Goal: Find specific page/section: Find specific page/section

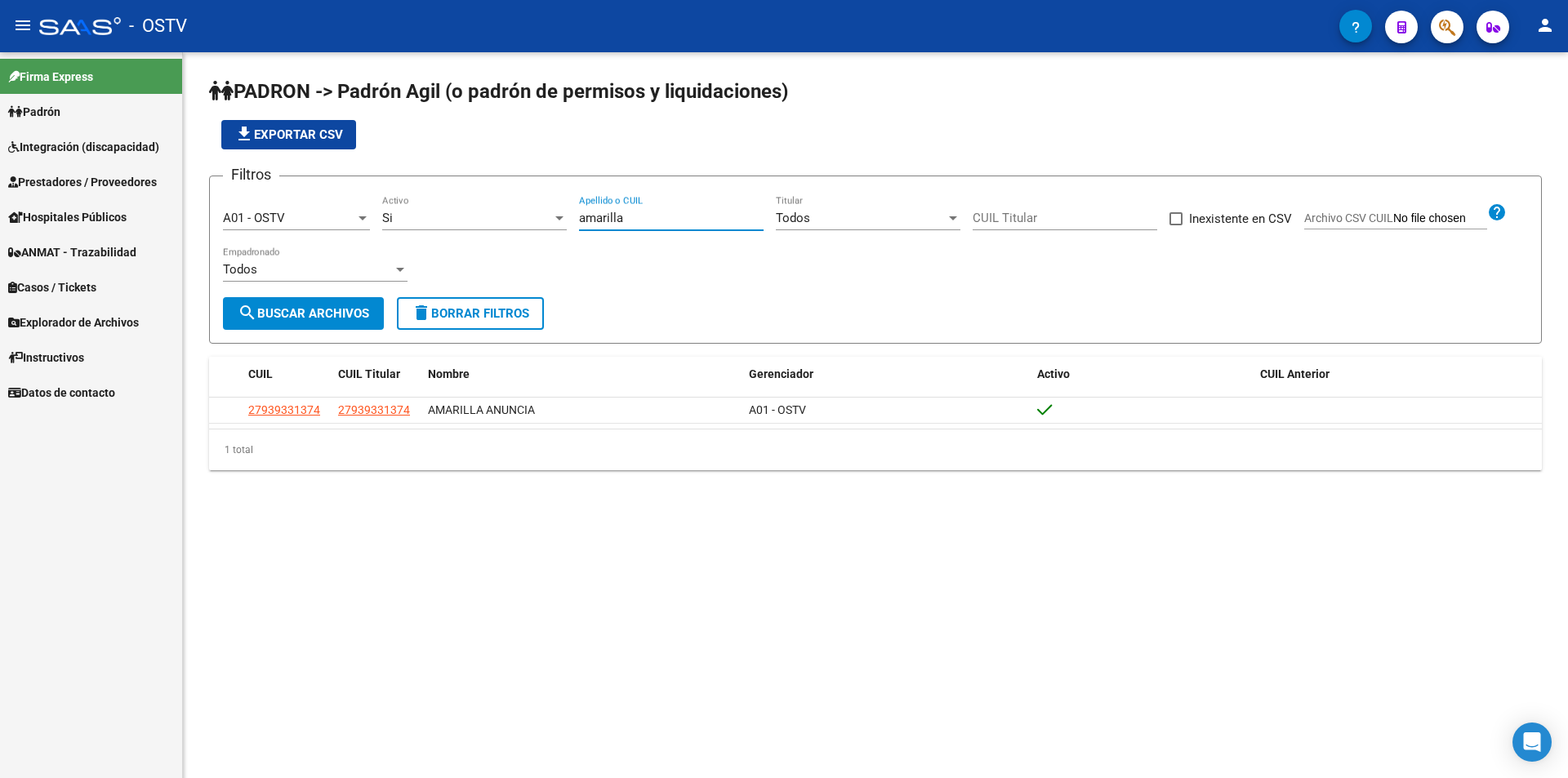
drag, startPoint x: 641, startPoint y: 216, endPoint x: 507, endPoint y: 238, distance: 135.8
click at [507, 238] on div "Filtros A01 - OSTV Seleccionar Gerenciador Si Activo amarilla Apellido o CUIL T…" at bounding box center [874, 243] width 1304 height 108
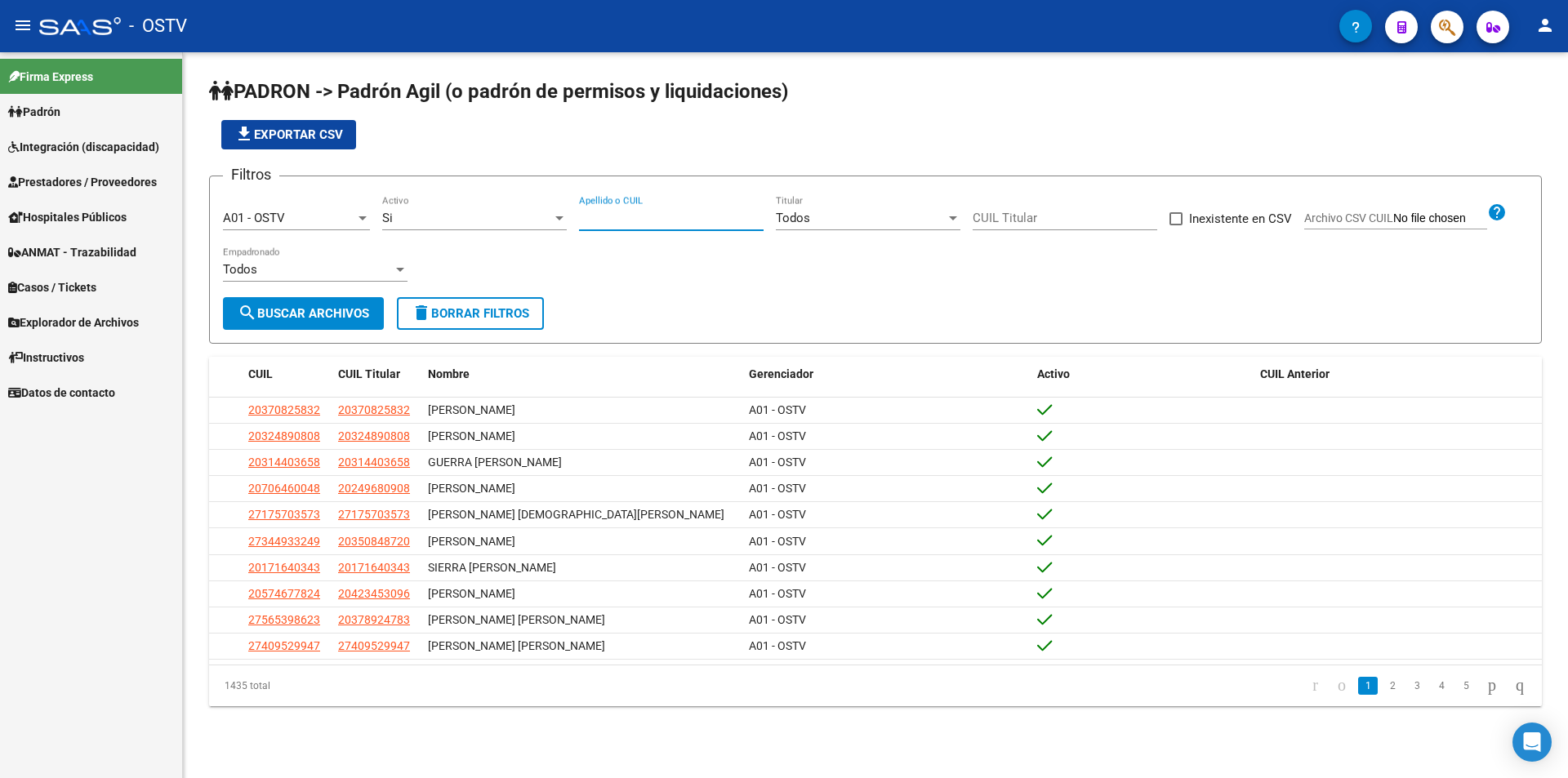
click at [638, 145] on div "file_download Exportar CSV" at bounding box center [875, 134] width 1332 height 29
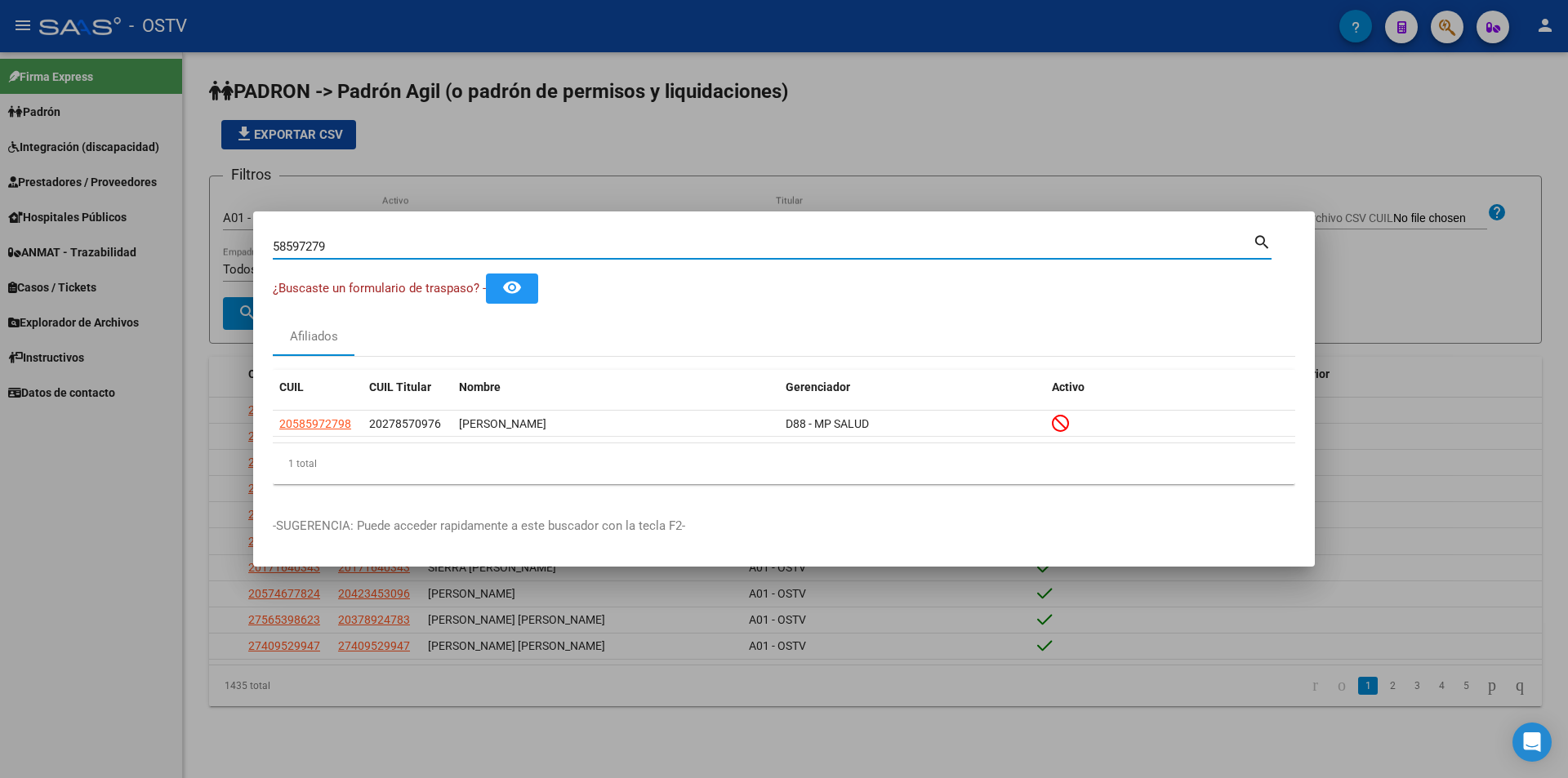
drag, startPoint x: 335, startPoint y: 251, endPoint x: 118, endPoint y: 237, distance: 217.5
click at [118, 237] on div "58597279 Buscar (apellido, dni, cuil, nro traspaso, cuit, obra social) search ¿…" at bounding box center [784, 389] width 1568 height 778
paste input "70439095"
type input "70439095"
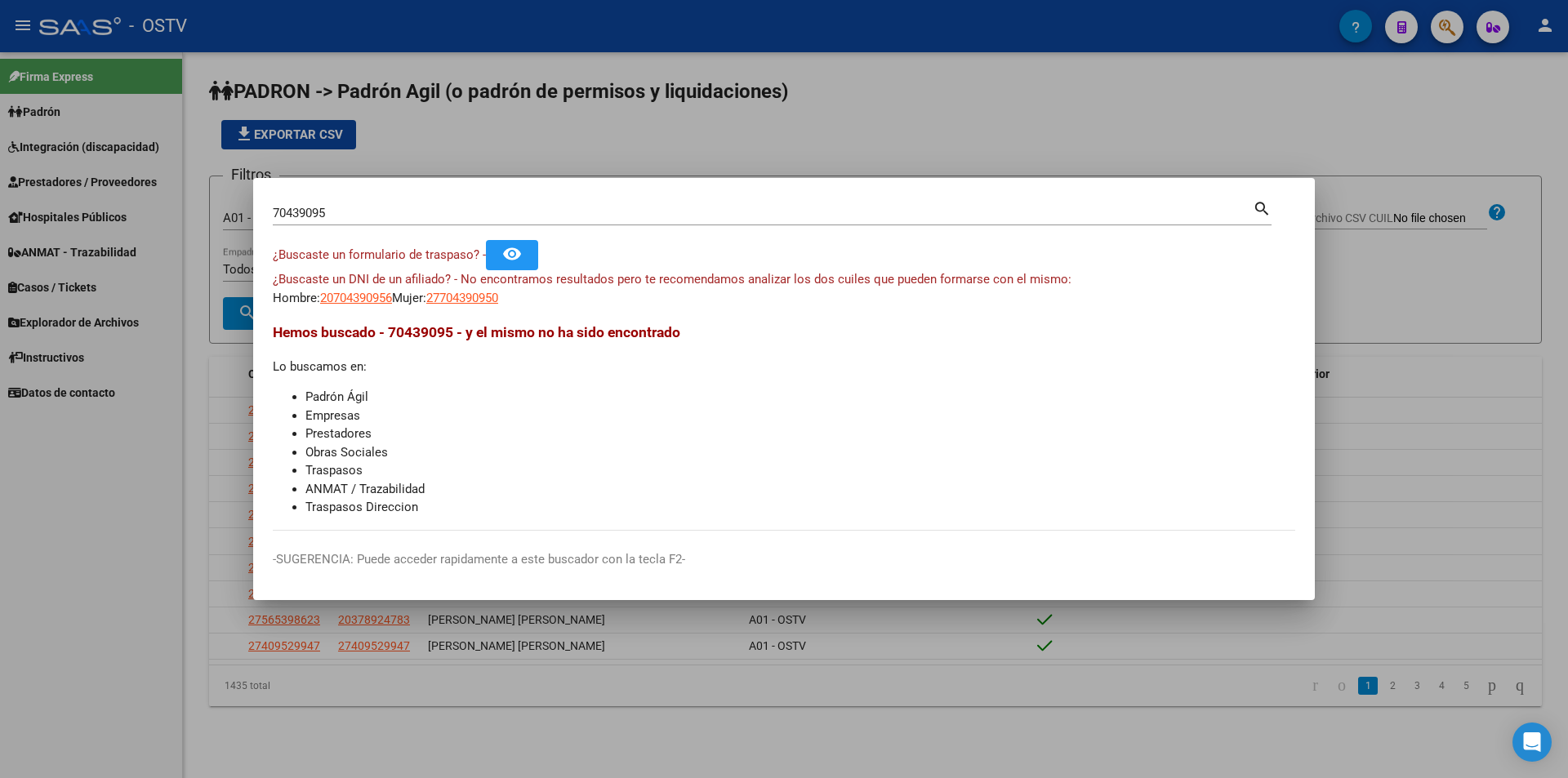
click at [474, 126] on div at bounding box center [784, 389] width 1568 height 778
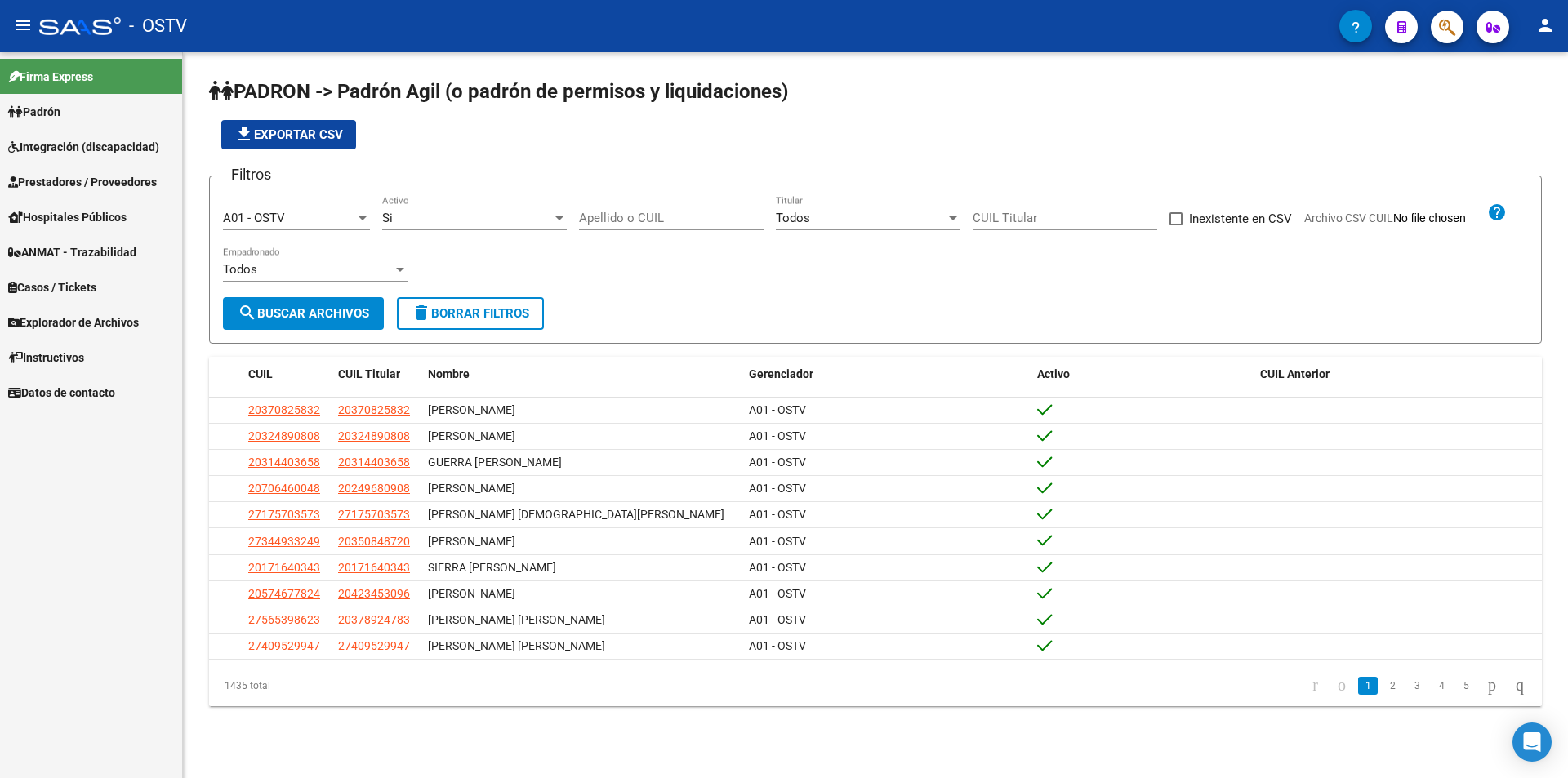
click at [539, 136] on div "file_download Exportar CSV" at bounding box center [875, 134] width 1332 height 29
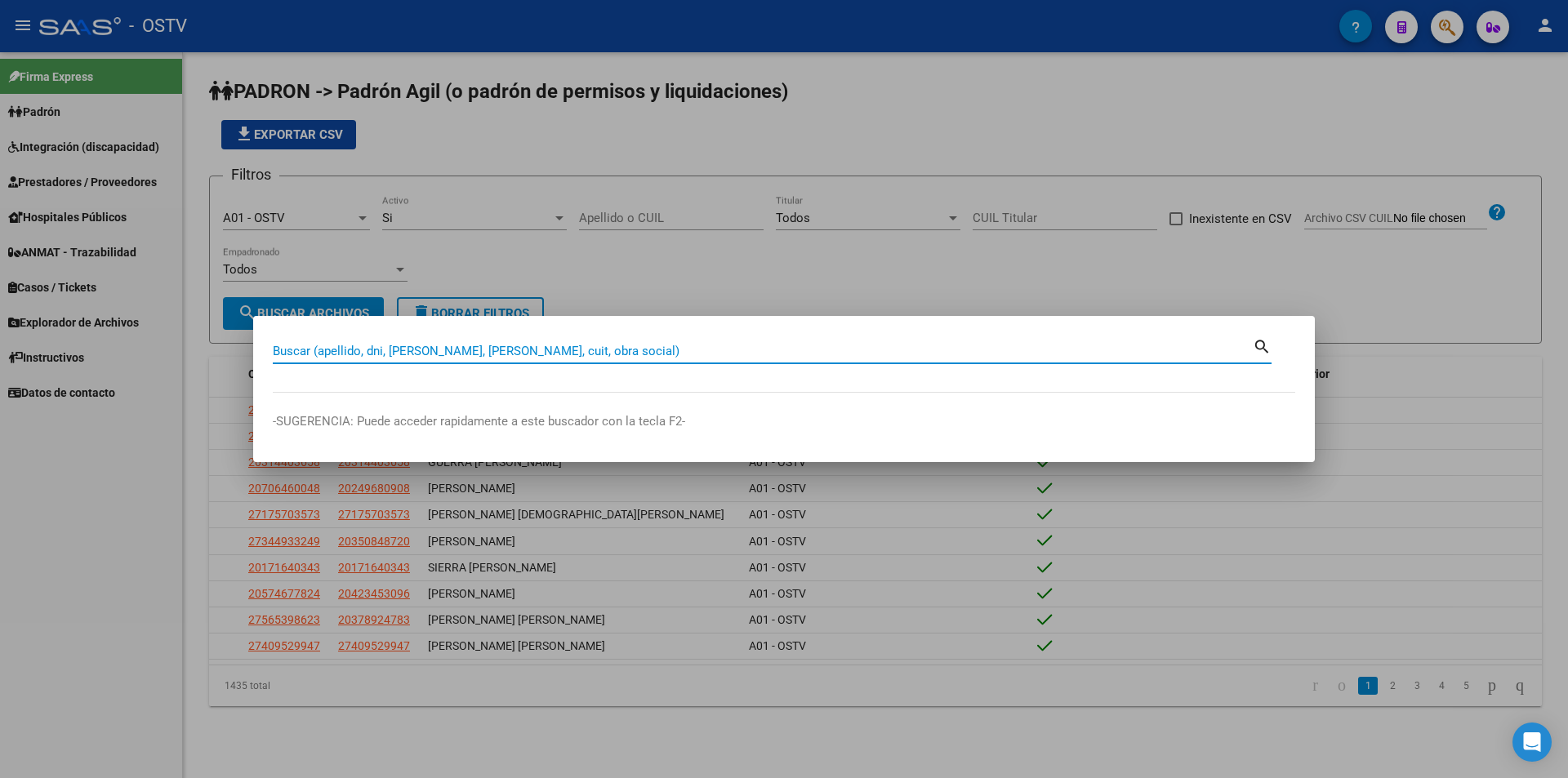
paste input "41460458"
type input "41460458"
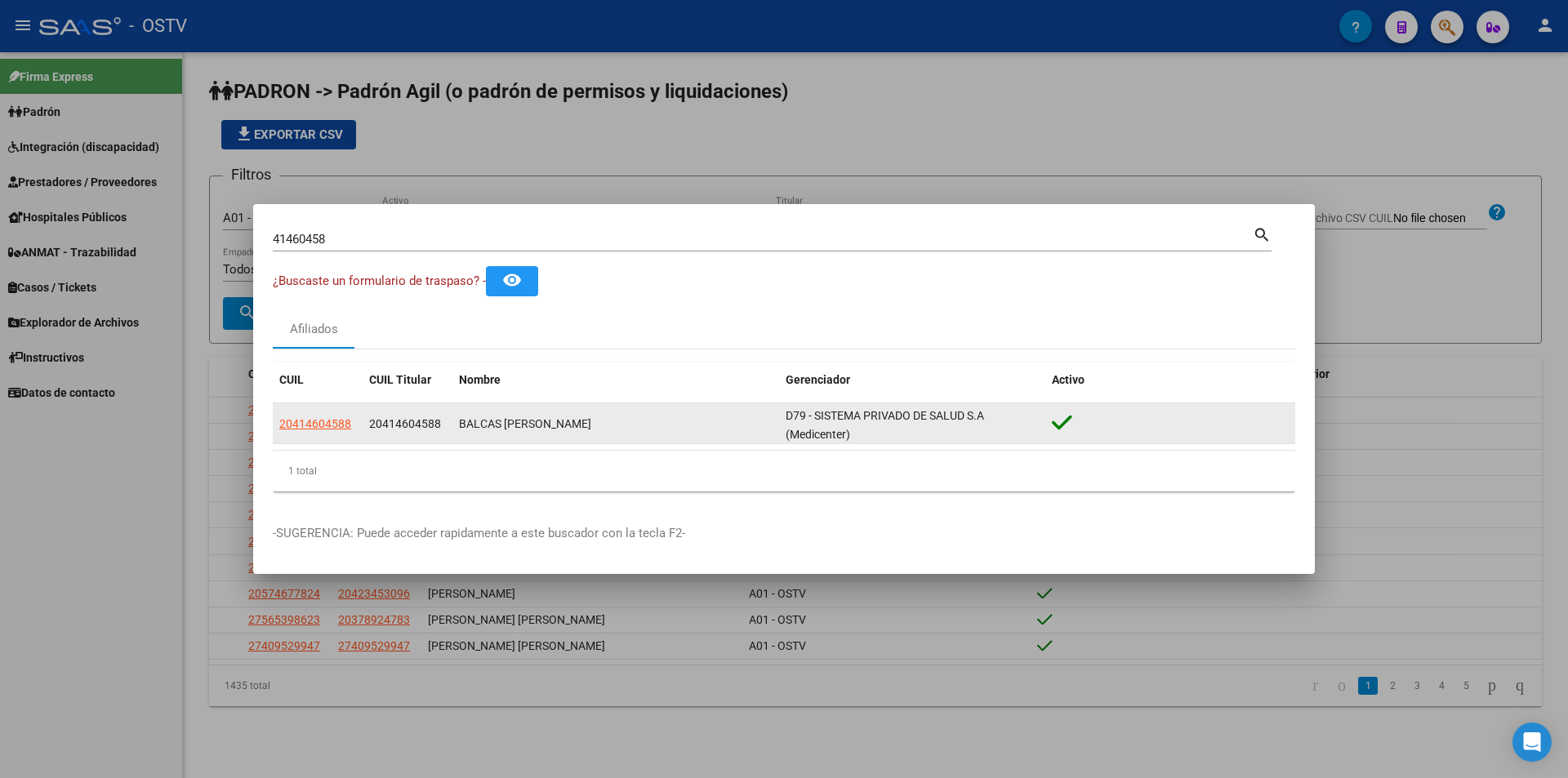
click at [310, 433] on app-link-go-to "20414604588" at bounding box center [315, 424] width 72 height 19
click at [292, 423] on span "20414604588" at bounding box center [315, 424] width 72 height 13
type textarea "20414604588"
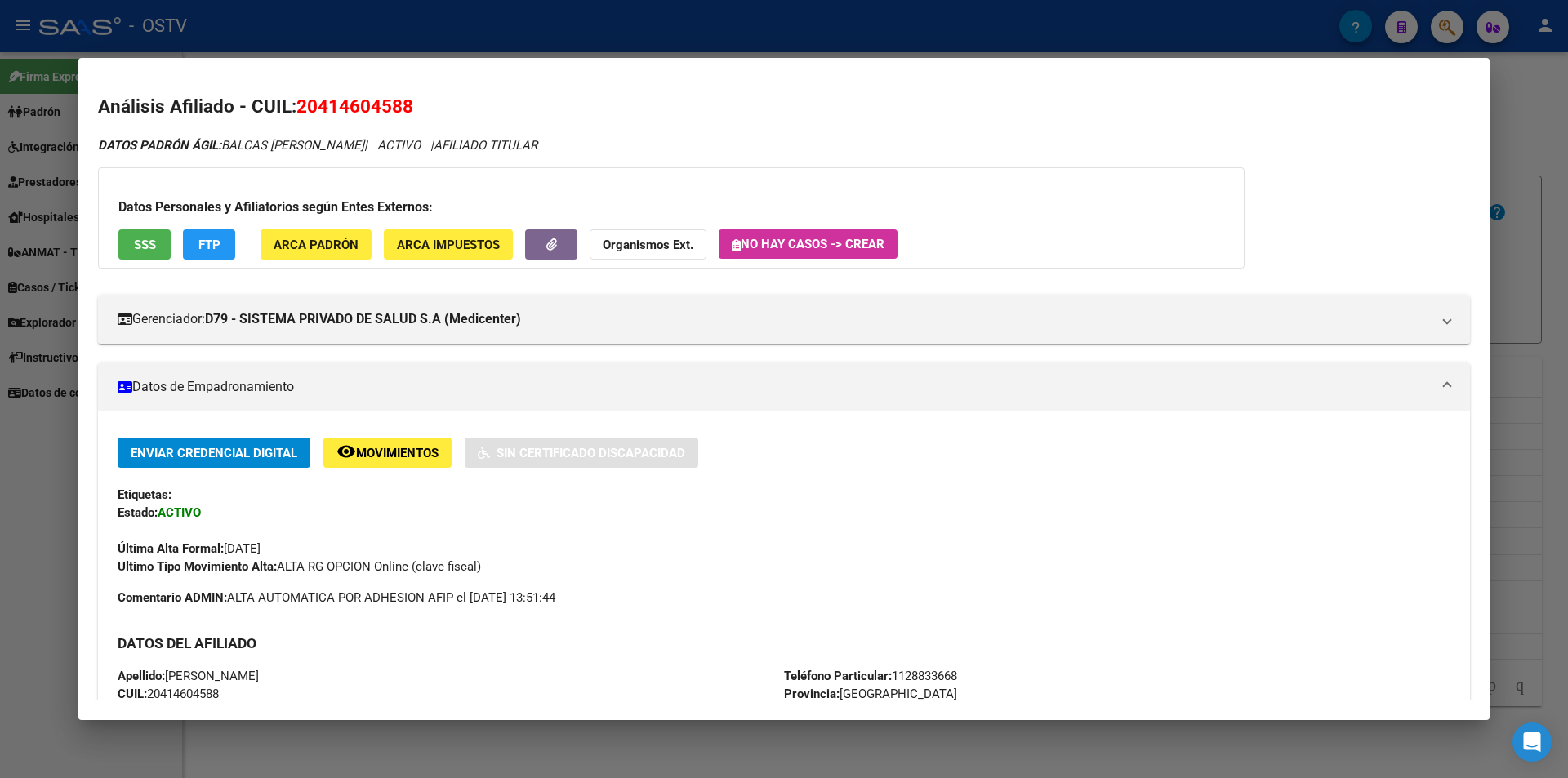
scroll to position [327, 0]
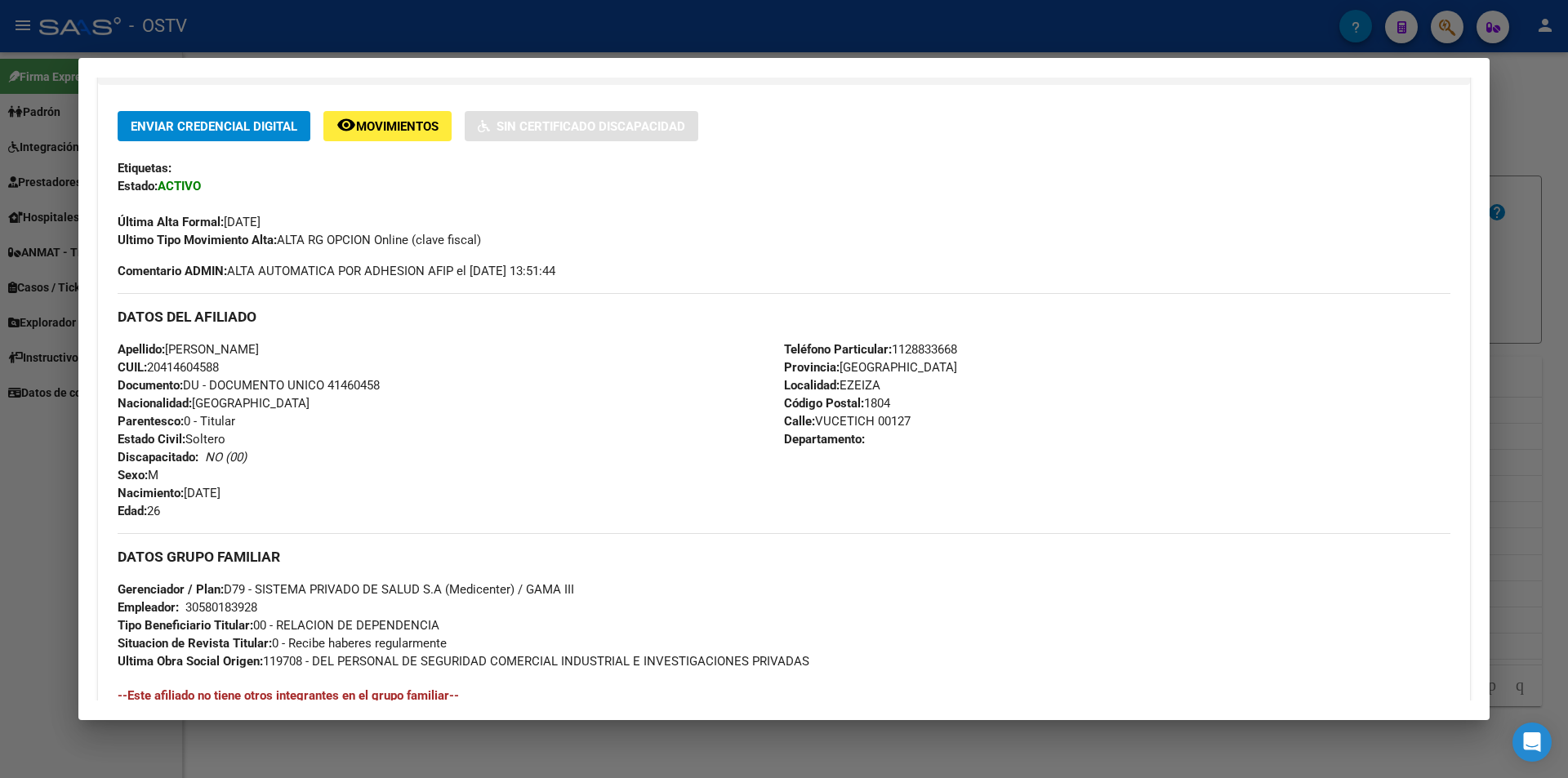
click at [817, 37] on div at bounding box center [784, 389] width 1568 height 778
